Goal: Information Seeking & Learning: Learn about a topic

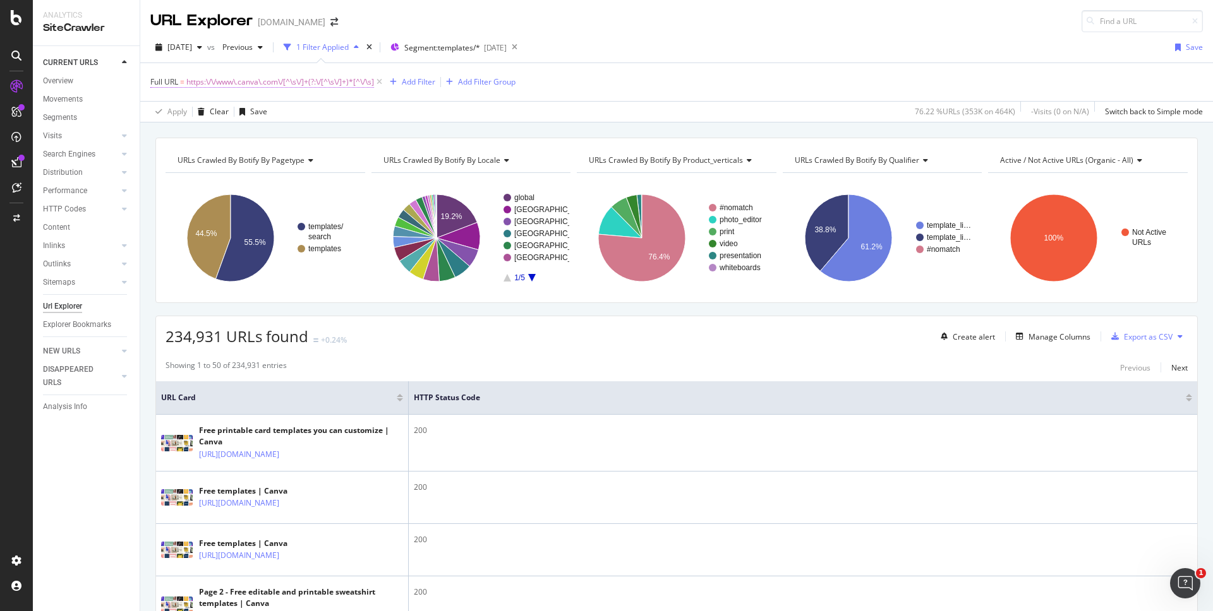
click at [249, 75] on span "https:\/\/www\.canva\.com\/[^\s\/]+(?:\/[^\s\/]+)*[^\/\s]" at bounding box center [280, 82] width 188 height 18
click at [390, 128] on div "URLs Crawled By Botify By pagetype Chart (by Value) Table Expand Export as CSV …" at bounding box center [676, 138] width 1073 height 30
click at [423, 83] on div "Add Filter" at bounding box center [418, 81] width 33 height 11
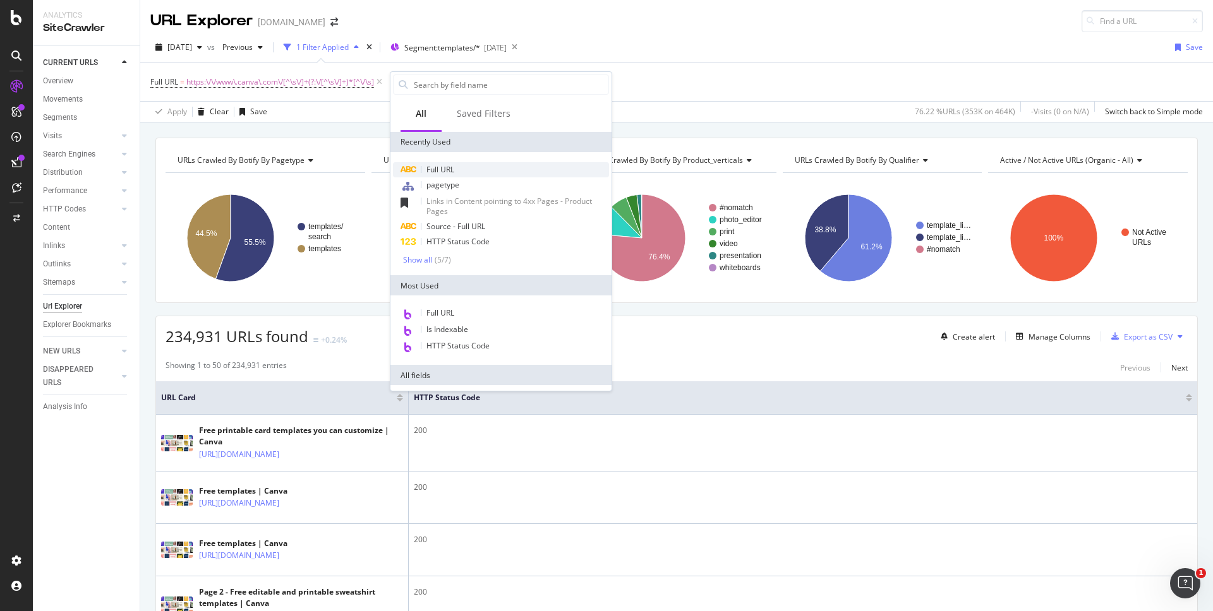
click at [445, 162] on div "Full URL" at bounding box center [501, 169] width 216 height 15
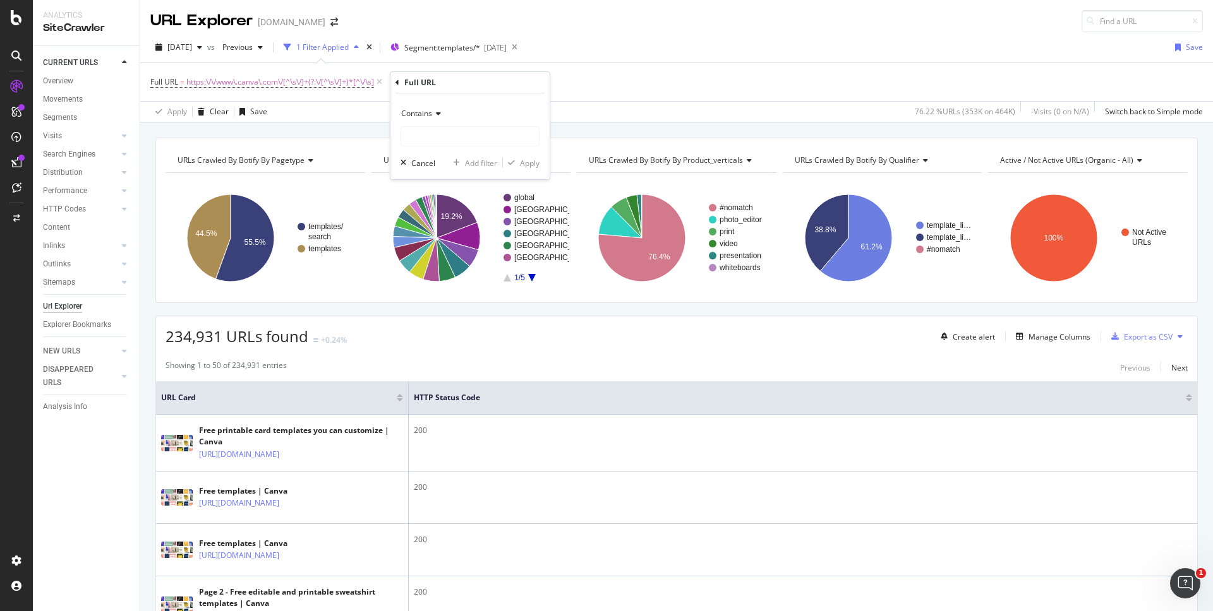
click at [431, 112] on span "Contains" at bounding box center [416, 113] width 31 height 11
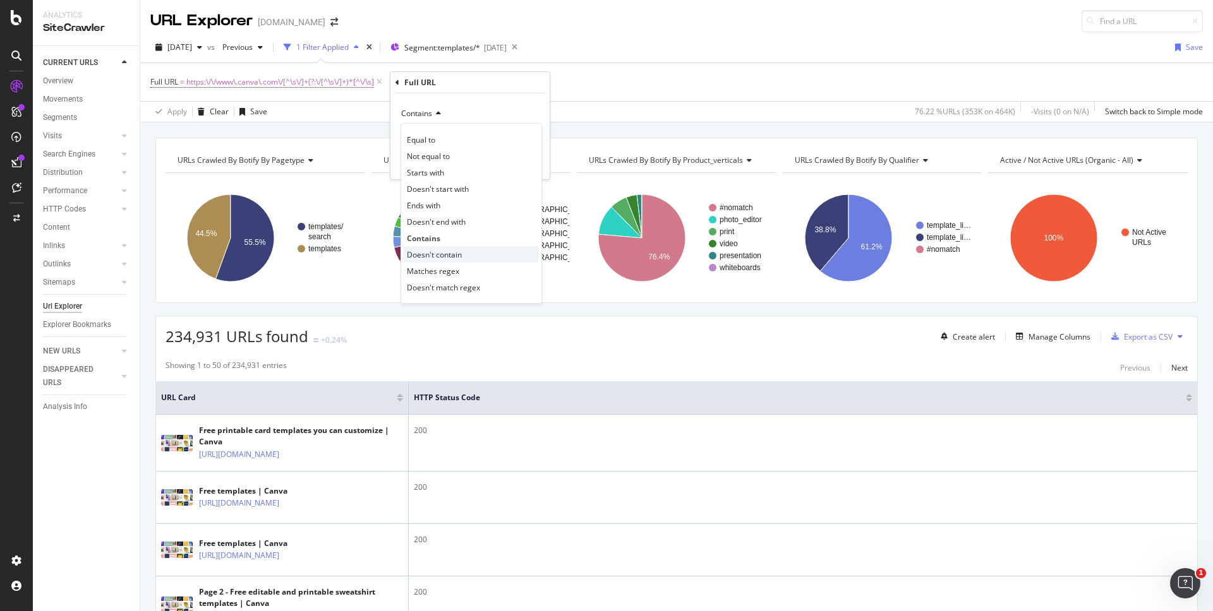
click at [459, 255] on span "Doesn't contain" at bounding box center [434, 255] width 55 height 11
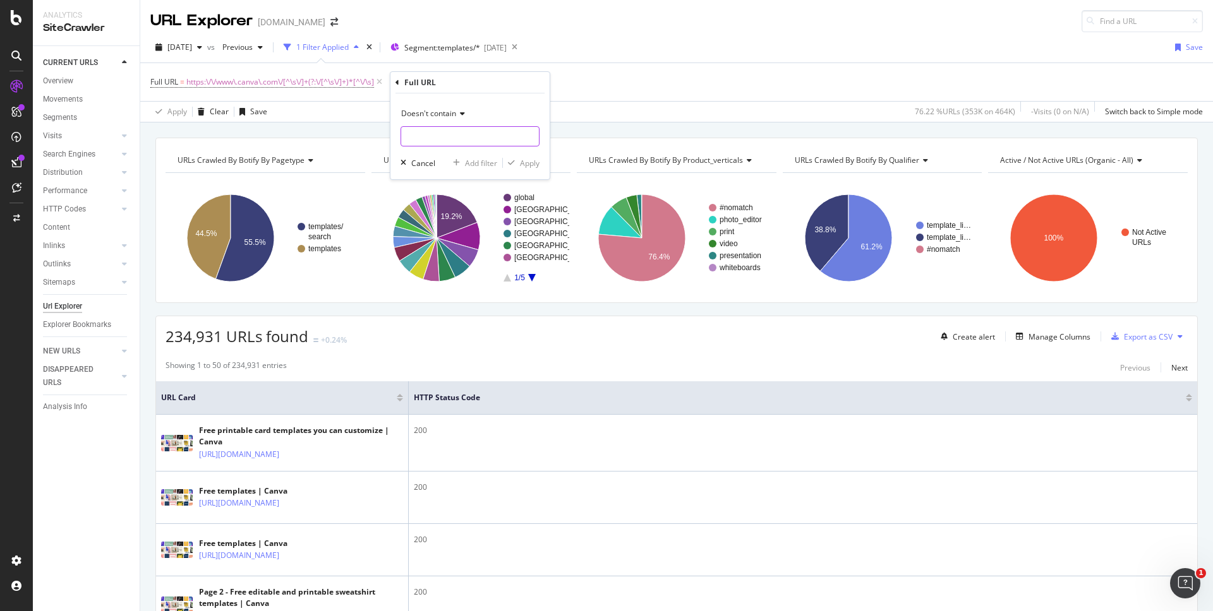
click at [424, 137] on input "text" at bounding box center [470, 136] width 138 height 20
type input "/"
type input "?"
click at [535, 162] on div "Apply" at bounding box center [530, 163] width 20 height 11
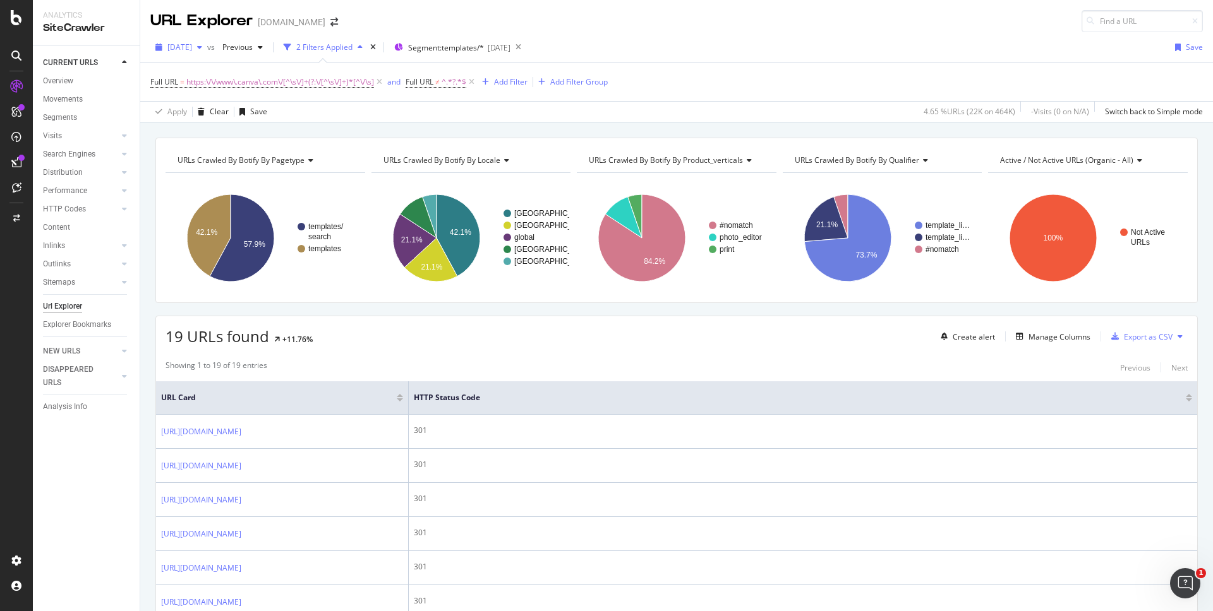
click at [192, 45] on span "[DATE]" at bounding box center [179, 47] width 25 height 11
click at [258, 52] on div "Previous" at bounding box center [242, 47] width 51 height 19
click at [184, 49] on span "[DATE]" at bounding box center [179, 47] width 25 height 11
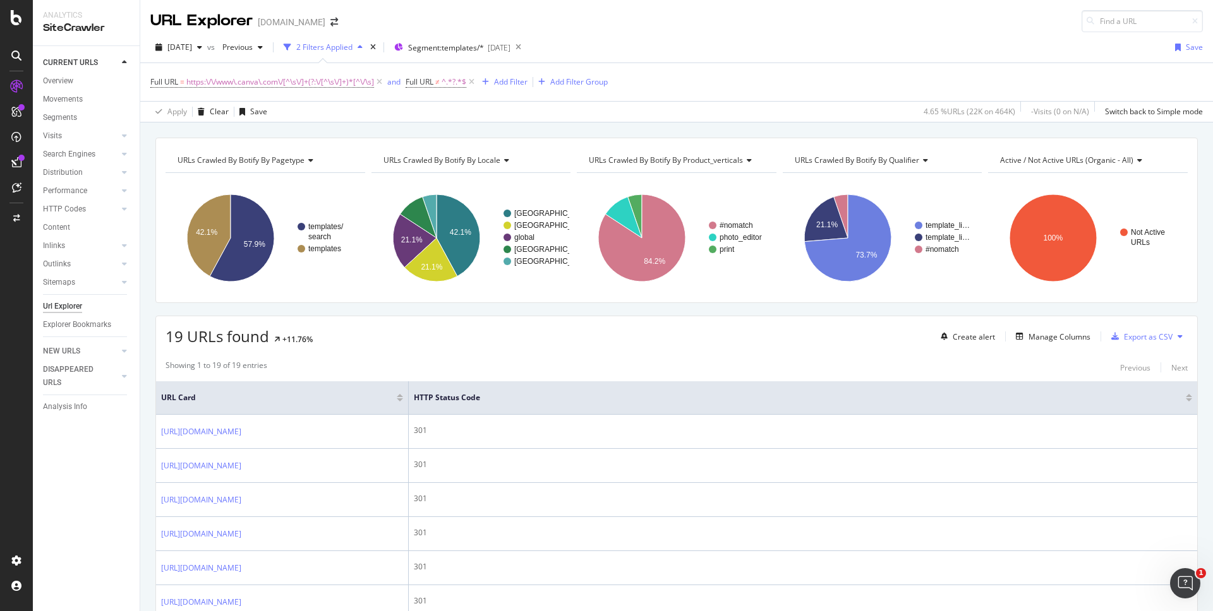
click at [521, 330] on div "19 URLs found +11.76% Create alert Manage Columns Export as CSV" at bounding box center [676, 331] width 1041 height 31
